Goal: Task Accomplishment & Management: Manage account settings

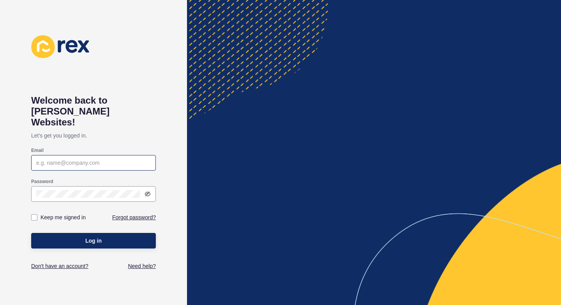
click at [119, 155] on div at bounding box center [93, 163] width 125 height 16
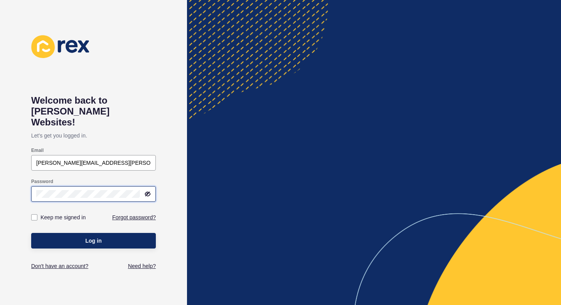
click at [31, 233] on button "Log in" at bounding box center [93, 241] width 125 height 16
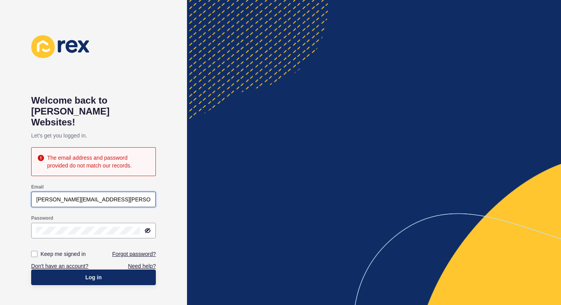
click at [136, 196] on input "[PERSON_NAME][EMAIL_ADDRESS][PERSON_NAME][DOMAIN_NAME]" at bounding box center [93, 200] width 115 height 8
click at [141, 196] on input "[PERSON_NAME][EMAIL_ADDRESS][PERSON_NAME][DOMAIN_NAME]" at bounding box center [93, 200] width 115 height 8
drag, startPoint x: 141, startPoint y: 188, endPoint x: 97, endPoint y: 190, distance: 44.1
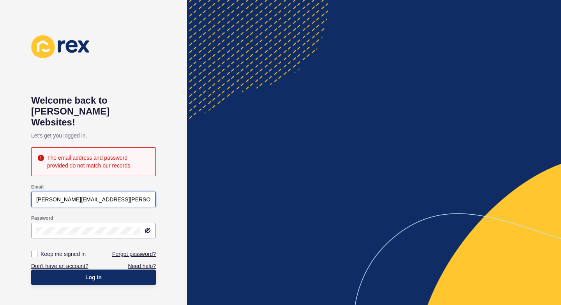
click at [97, 196] on input "[PERSON_NAME][EMAIL_ADDRESS][PERSON_NAME][DOMAIN_NAME]" at bounding box center [93, 200] width 115 height 8
type input "[PERSON_NAME].[PERSON_NAME]"
click at [86, 223] on div at bounding box center [93, 231] width 125 height 16
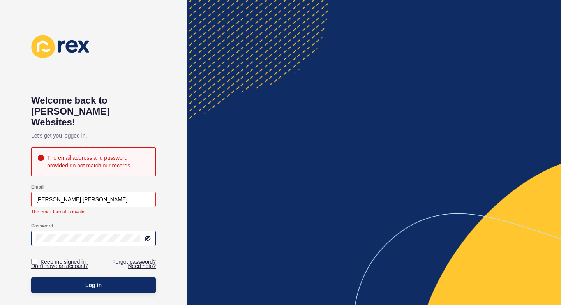
click at [146, 235] on icon at bounding box center [148, 238] width 6 height 6
click at [113, 196] on input "[PERSON_NAME].[PERSON_NAME]" at bounding box center [93, 200] width 115 height 8
click at [107, 196] on input "[PERSON_NAME].[PERSON_NAME]" at bounding box center [93, 200] width 115 height 8
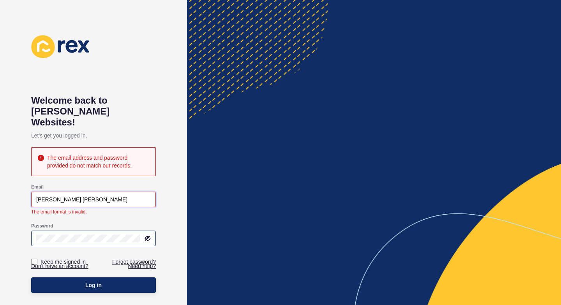
click at [107, 196] on input "[PERSON_NAME].[PERSON_NAME]" at bounding box center [93, 200] width 115 height 8
click at [113, 83] on div "Welcome back to [PERSON_NAME] Websites! Let's get you logged in. The email addr…" at bounding box center [93, 152] width 125 height 235
